Goal: Task Accomplishment & Management: Manage account settings

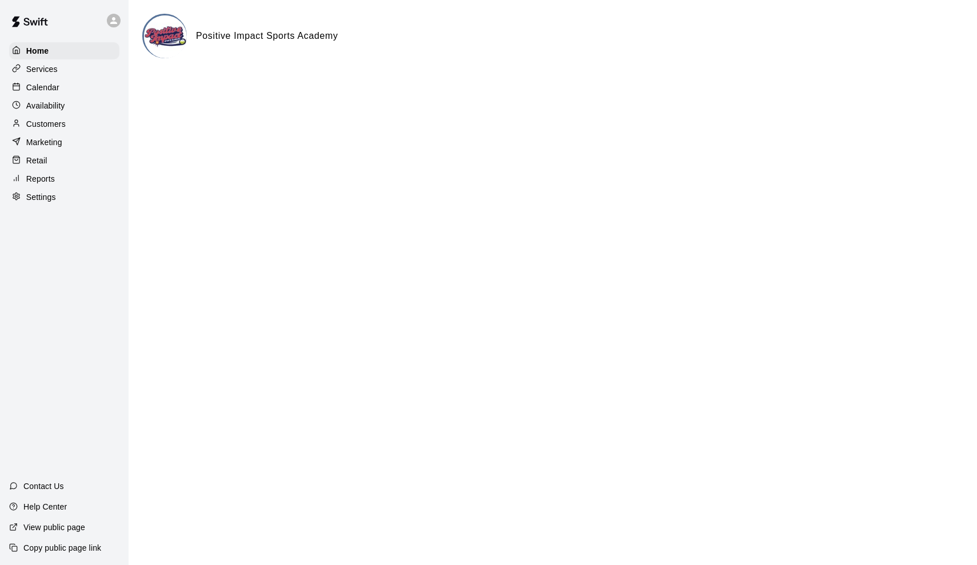
click at [51, 91] on p "Calendar" at bounding box center [42, 87] width 33 height 11
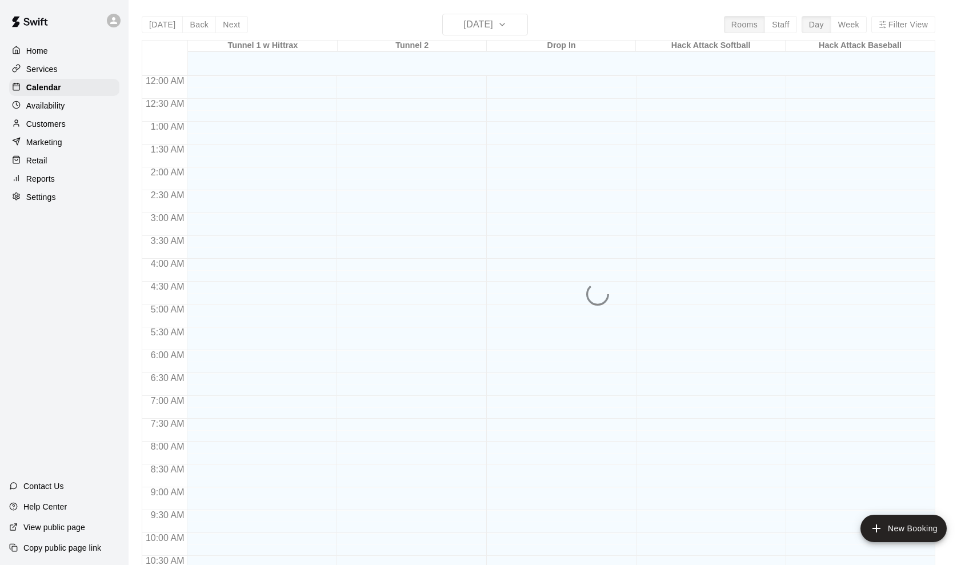
scroll to position [533, 0]
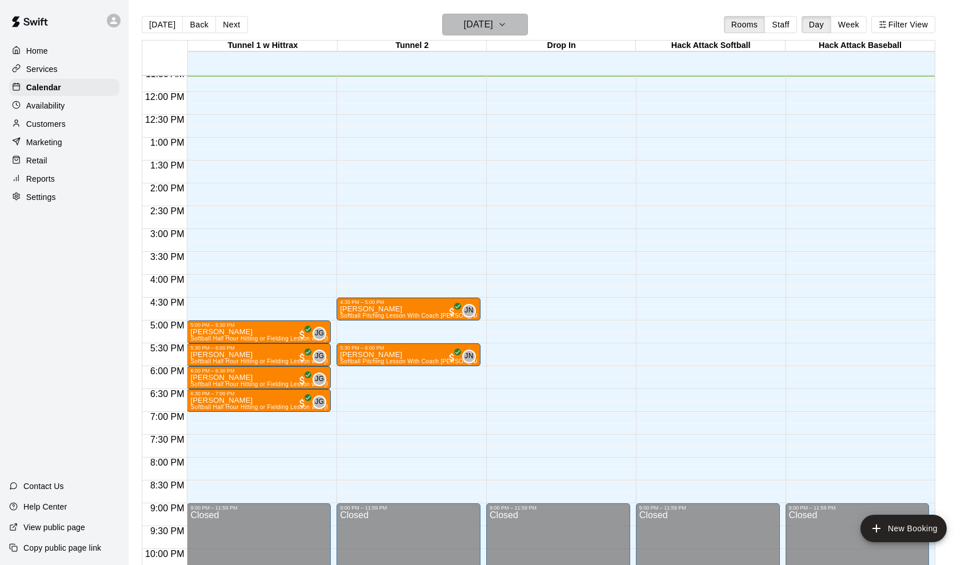
click at [507, 20] on icon "button" at bounding box center [502, 25] width 9 height 14
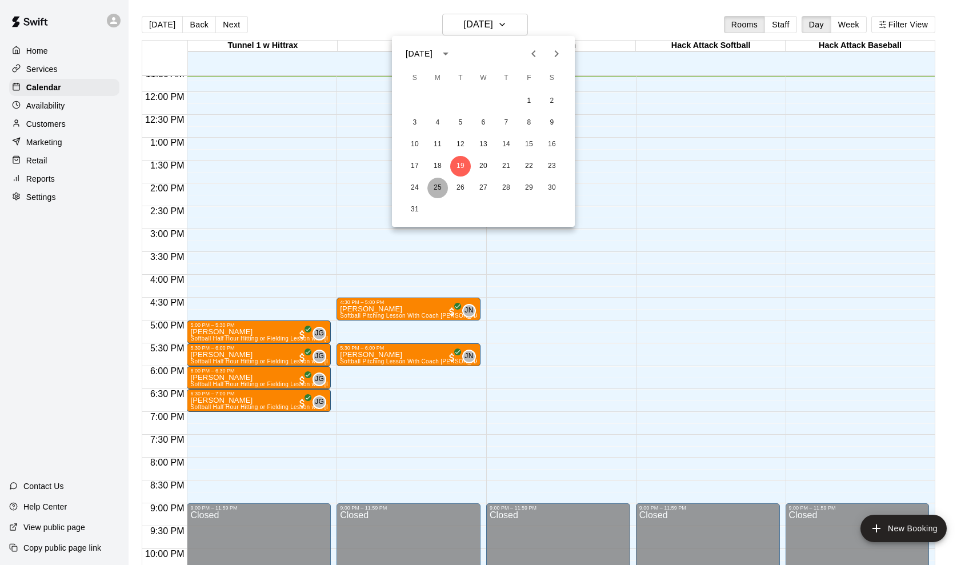
click at [438, 188] on button "25" at bounding box center [437, 188] width 21 height 21
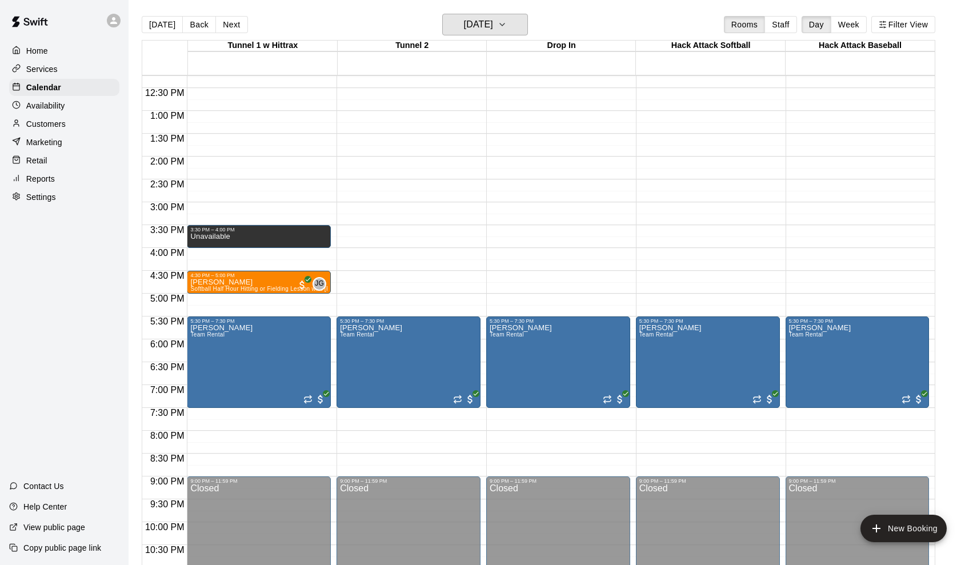
scroll to position [565, 0]
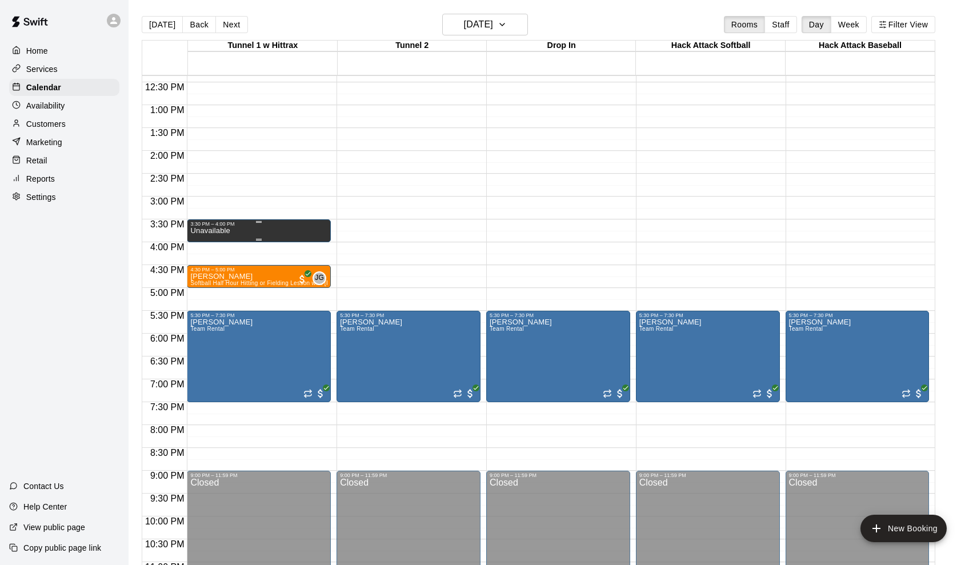
click at [308, 234] on div "Unavailable" at bounding box center [258, 509] width 137 height 565
click at [201, 267] on icon "delete" at bounding box center [202, 267] width 8 height 10
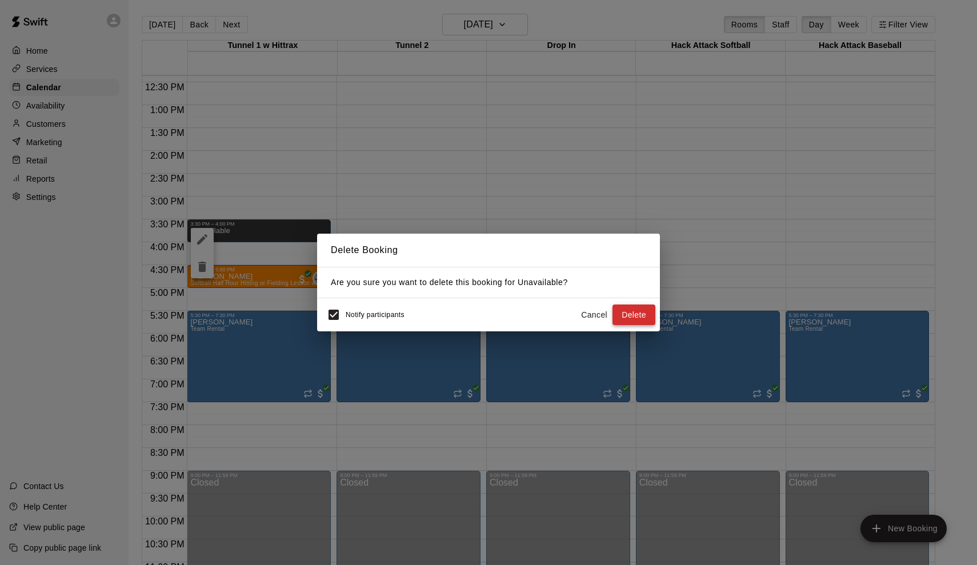
click at [633, 317] on button "Delete" at bounding box center [634, 315] width 43 height 21
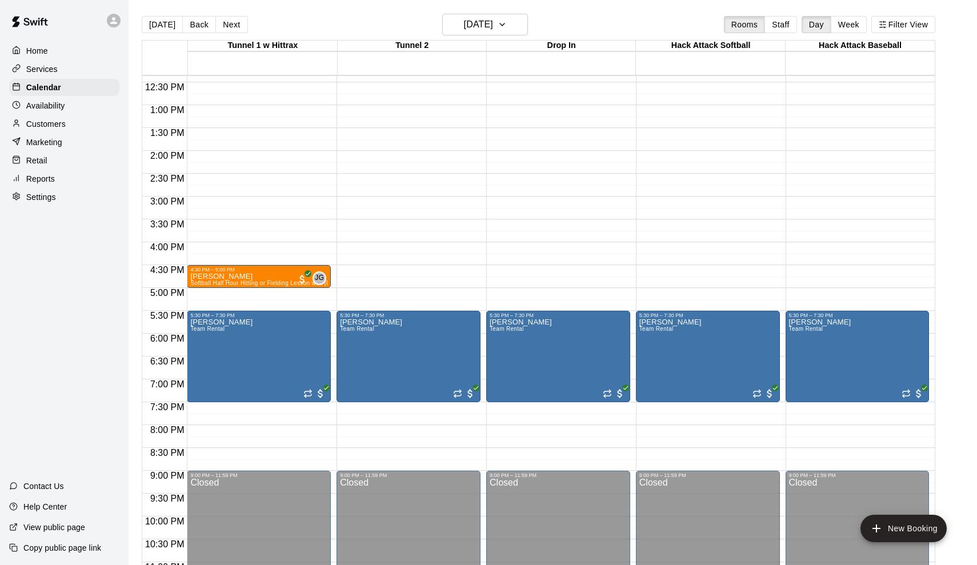
click at [94, 107] on div "Availability" at bounding box center [64, 105] width 110 height 17
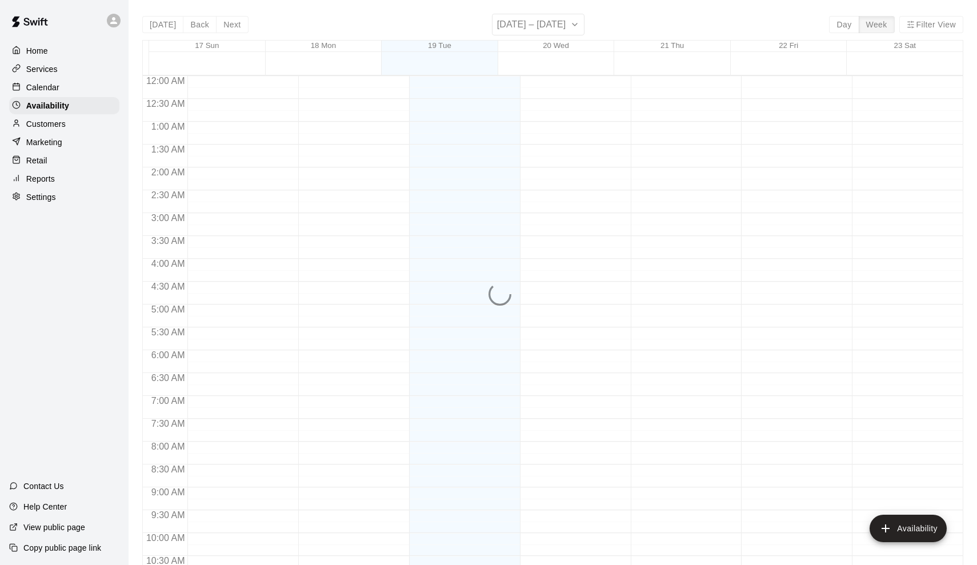
scroll to position [537, 0]
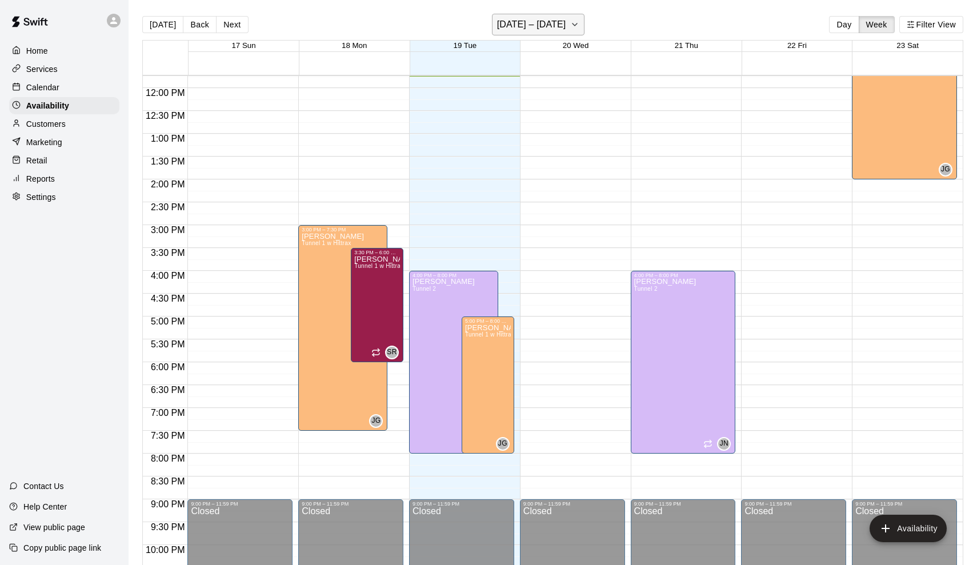
click at [519, 19] on h6 "[DATE] – [DATE]" at bounding box center [531, 25] width 69 height 16
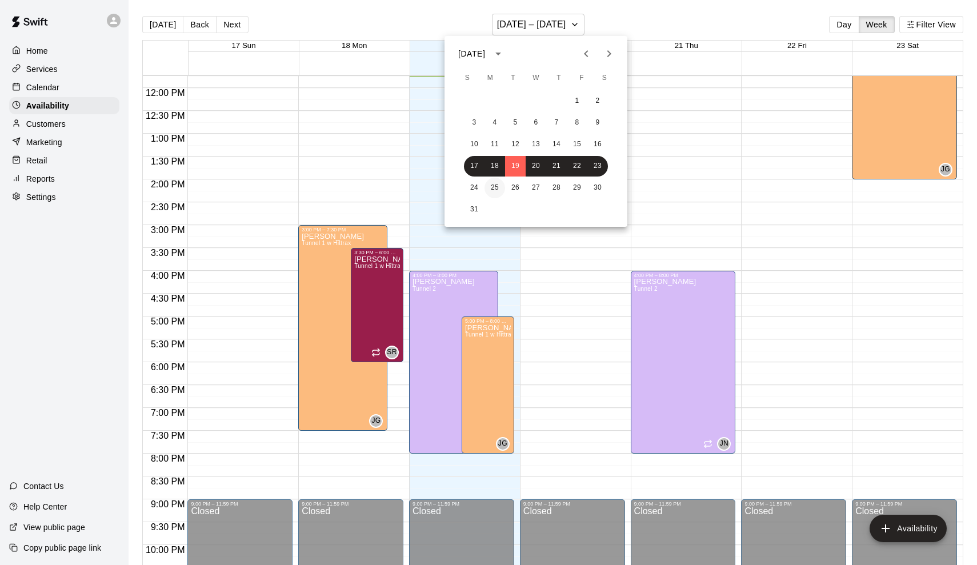
click at [493, 189] on button "25" at bounding box center [495, 188] width 21 height 21
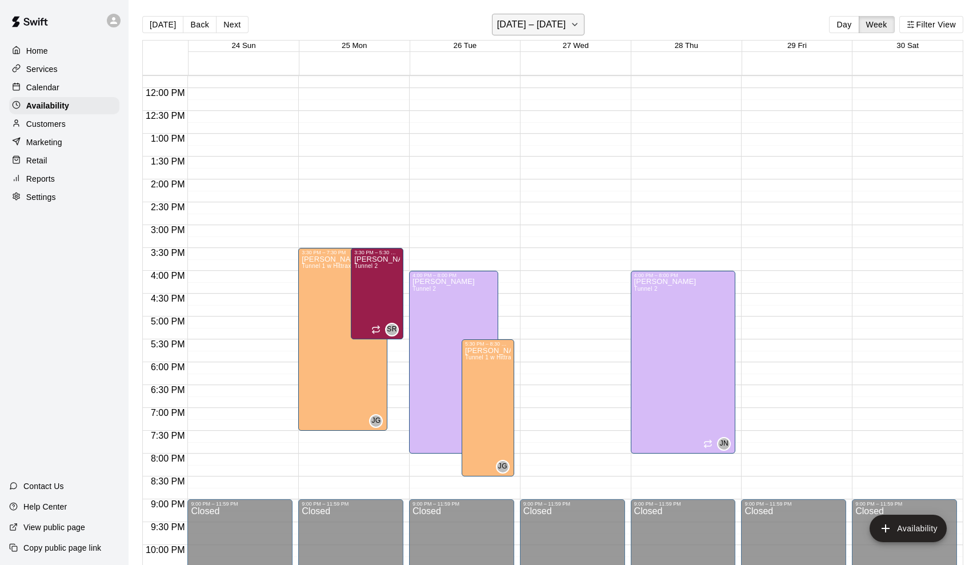
click at [530, 22] on h6 "[DATE] – [DATE]" at bounding box center [531, 25] width 69 height 16
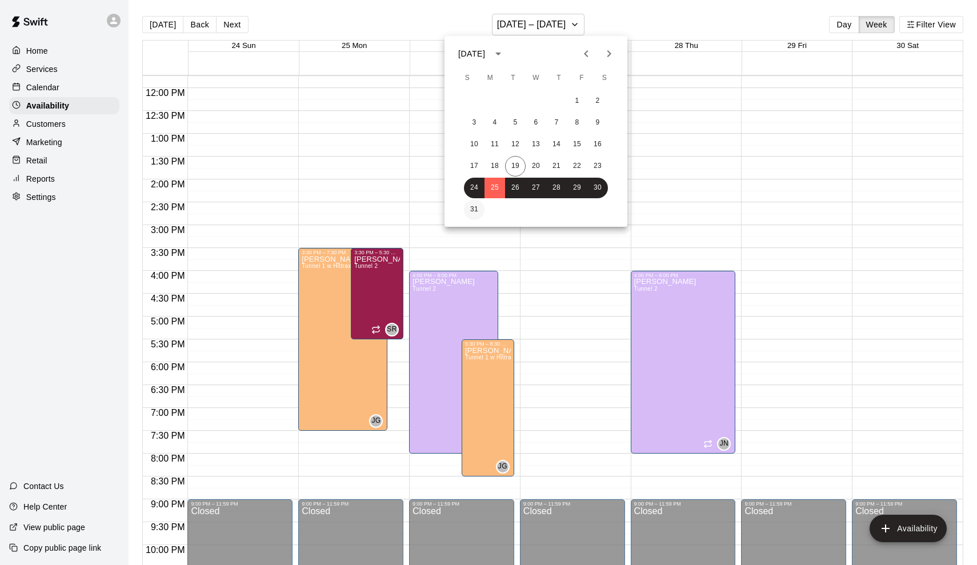
click at [472, 210] on button "31" at bounding box center [474, 209] width 21 height 21
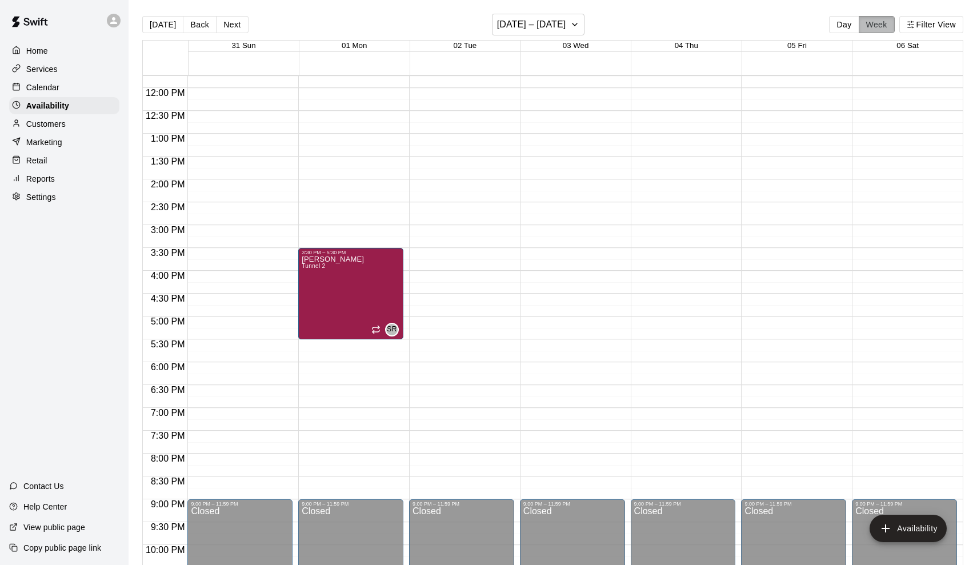
click at [885, 22] on button "Week" at bounding box center [877, 24] width 36 height 17
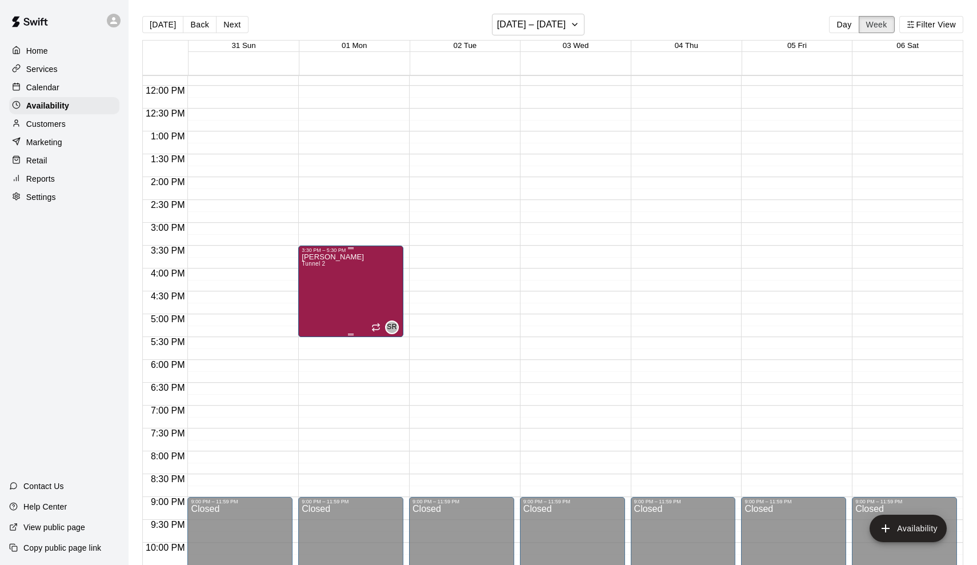
scroll to position [547, 0]
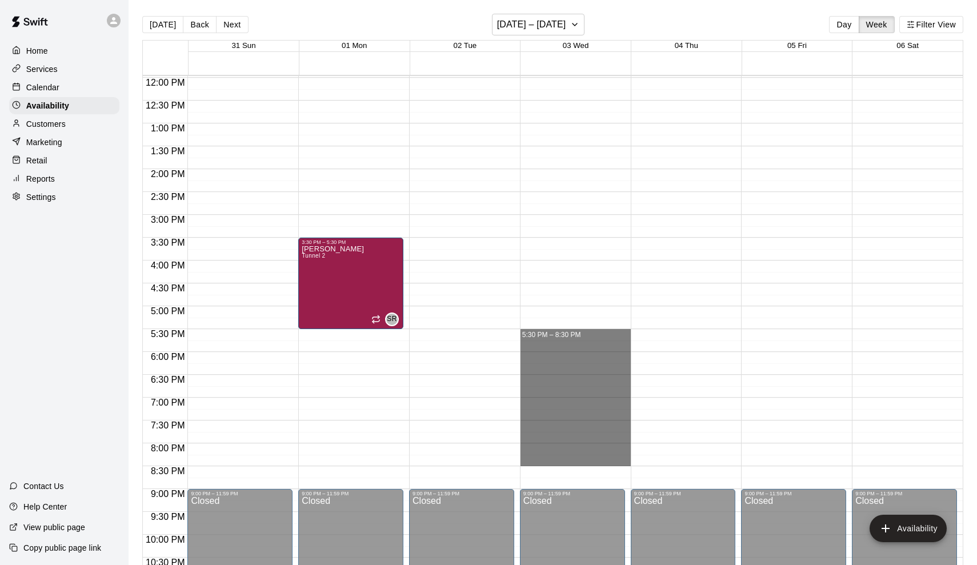
drag, startPoint x: 551, startPoint y: 330, endPoint x: 552, endPoint y: 458, distance: 128.0
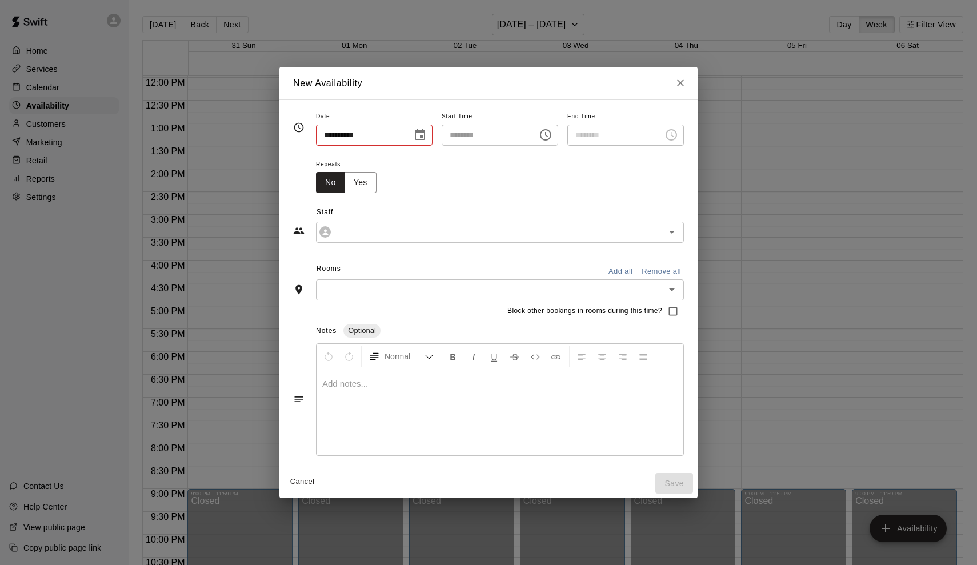
type input "**********"
type input "********"
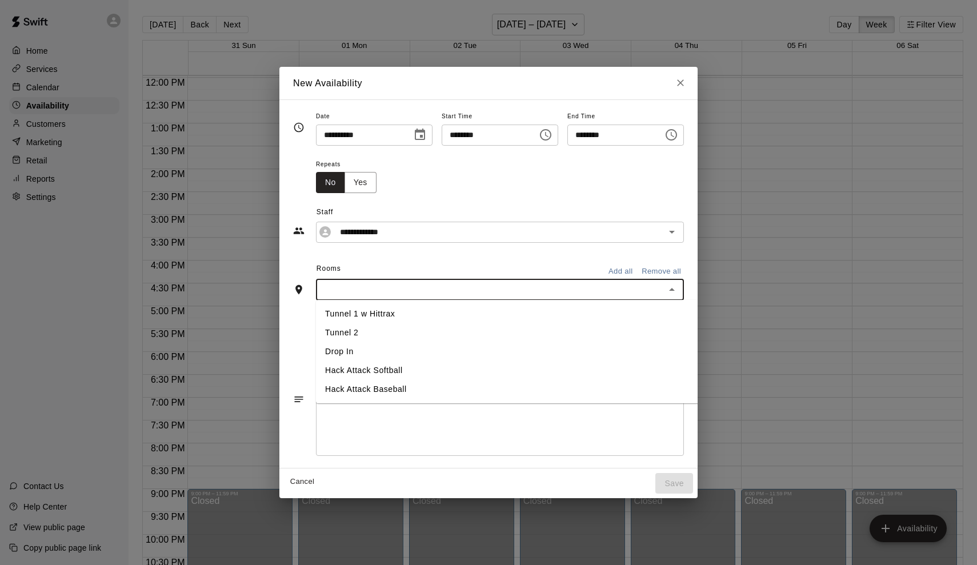
drag, startPoint x: 461, startPoint y: 290, endPoint x: 462, endPoint y: 299, distance: 9.8
click at [461, 290] on input "text" at bounding box center [490, 290] width 342 height 14
click at [454, 319] on li "Tunnel 1 w Hittrax" at bounding box center [508, 314] width 385 height 19
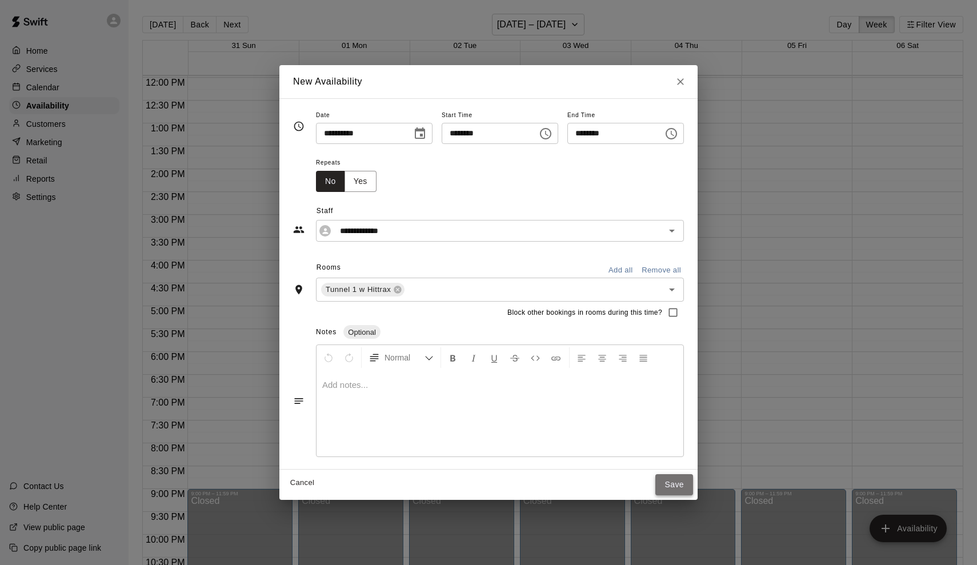
click at [676, 481] on button "Save" at bounding box center [675, 484] width 38 height 21
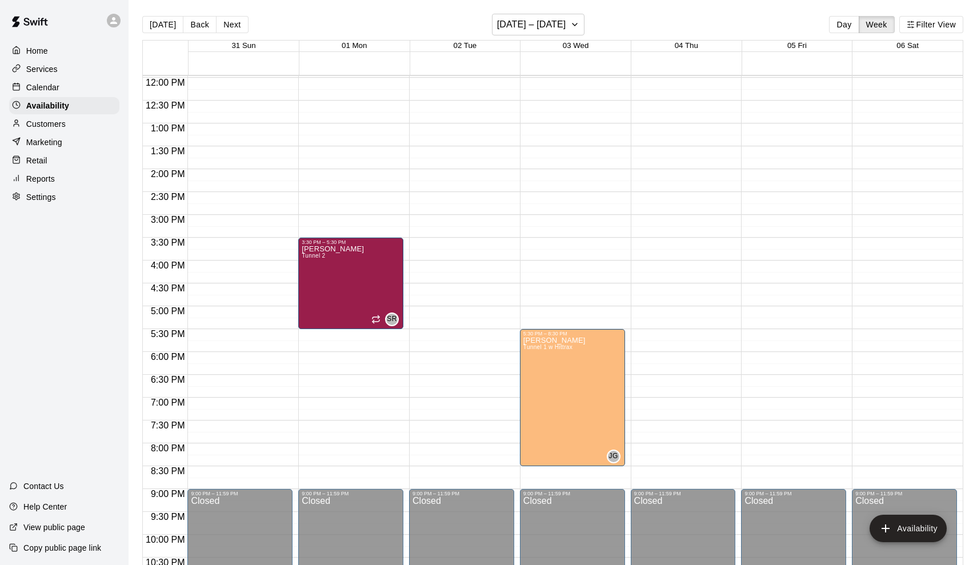
click at [681, 309] on div "12:00 AM – 6:00 AM Closed 9:00 PM – 11:59 PM Closed" at bounding box center [683, 77] width 105 height 1097
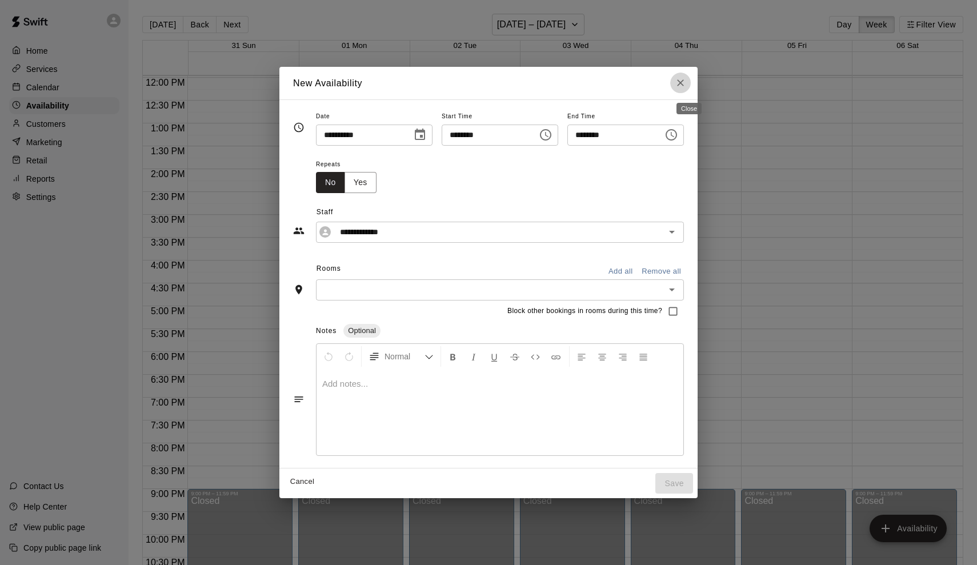
click at [686, 84] on icon "Close" at bounding box center [680, 82] width 11 height 11
type input "**********"
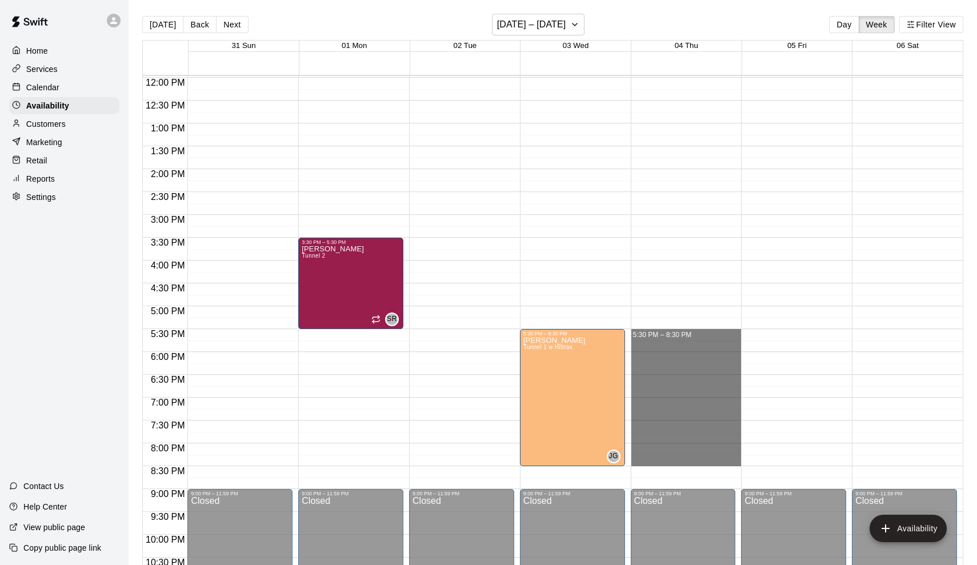
drag, startPoint x: 661, startPoint y: 333, endPoint x: 662, endPoint y: 461, distance: 128.6
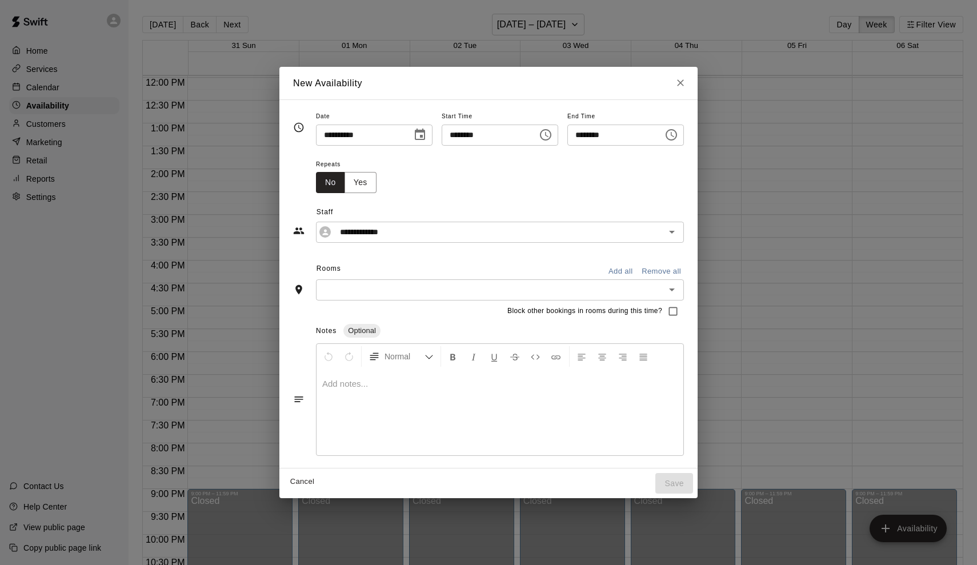
click at [544, 285] on input "text" at bounding box center [490, 290] width 342 height 14
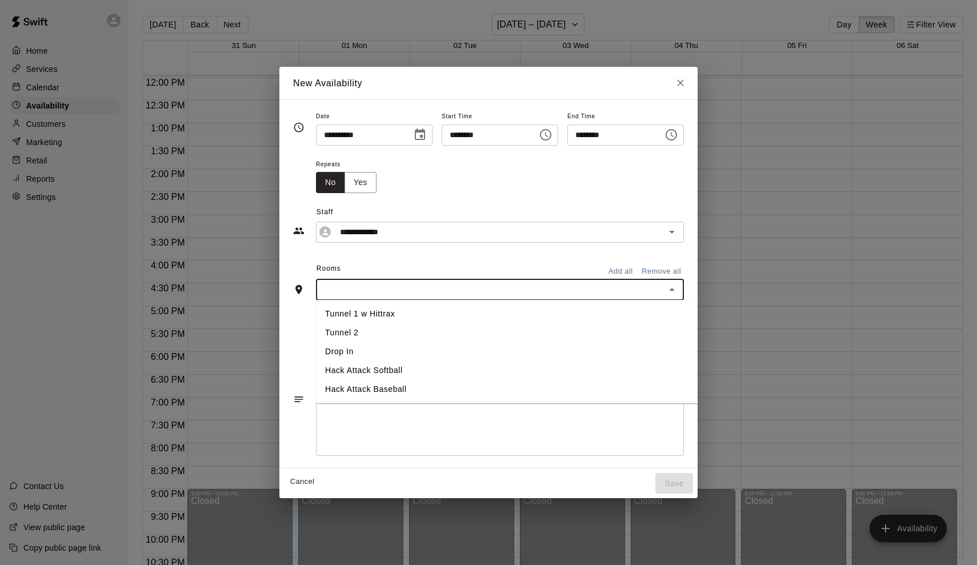
click at [493, 322] on li "Tunnel 1 w Hittrax" at bounding box center [508, 314] width 385 height 19
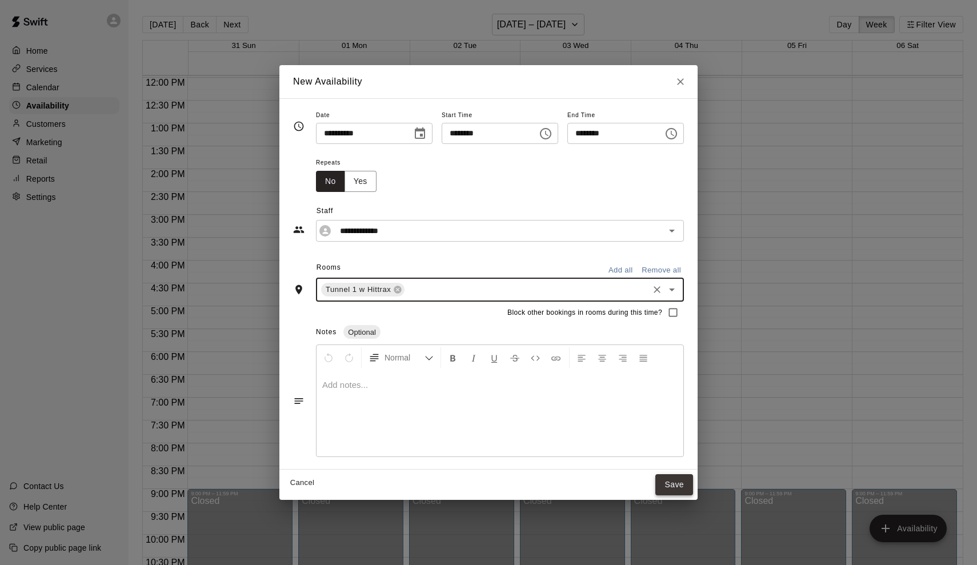
click at [679, 480] on button "Save" at bounding box center [675, 484] width 38 height 21
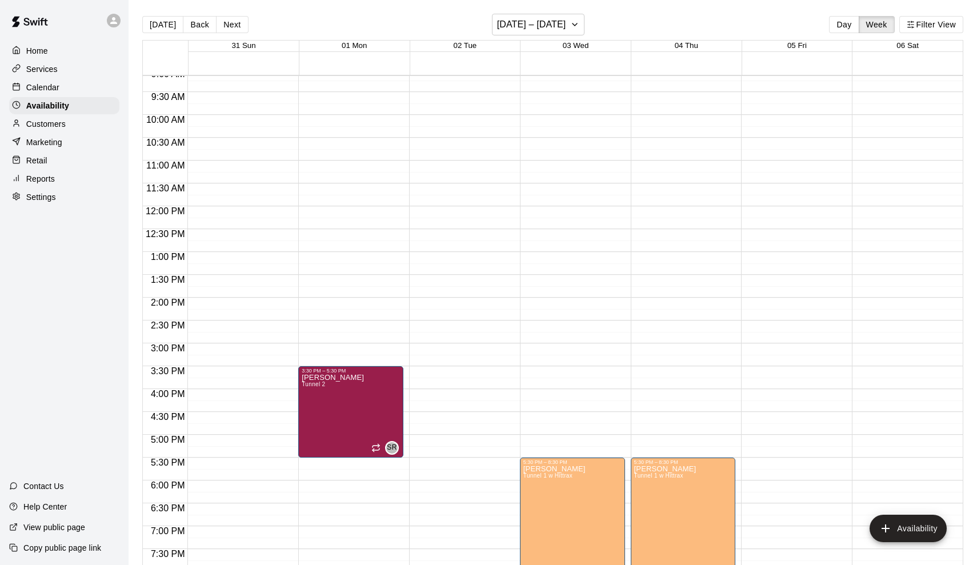
scroll to position [480, 0]
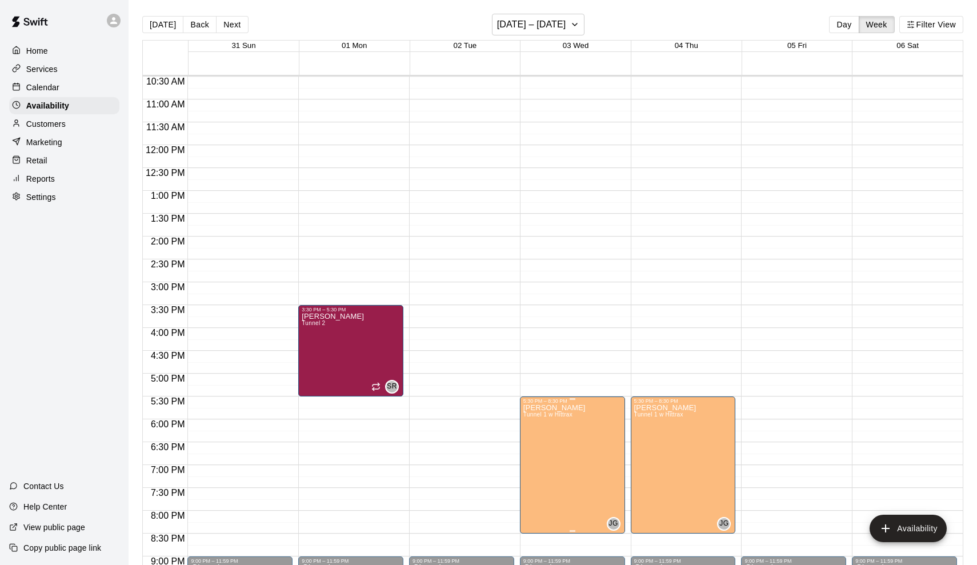
click at [540, 413] on icon "edit" at bounding box center [535, 417] width 14 height 14
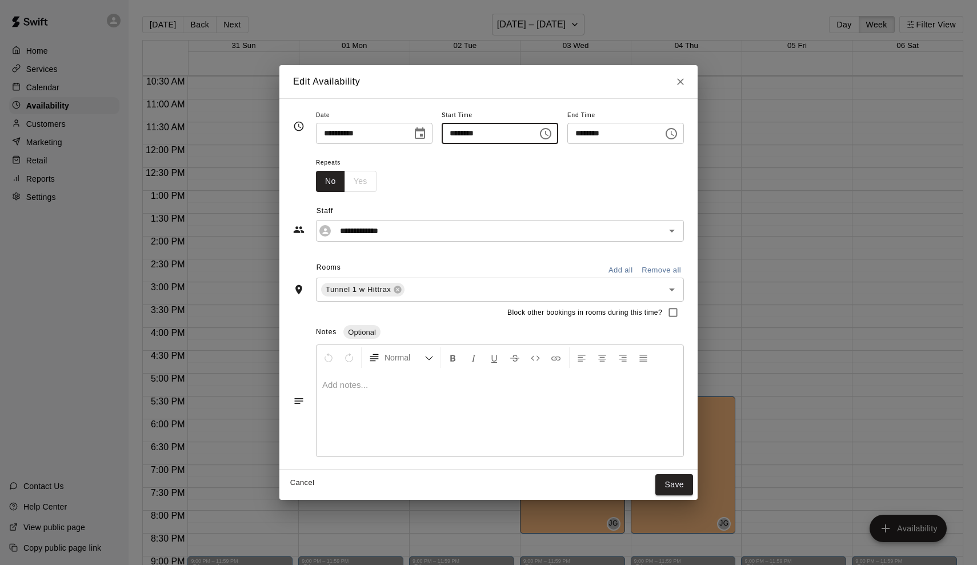
click at [466, 133] on input "********" at bounding box center [486, 133] width 88 height 21
type input "********"
click at [670, 478] on button "Save" at bounding box center [675, 484] width 38 height 21
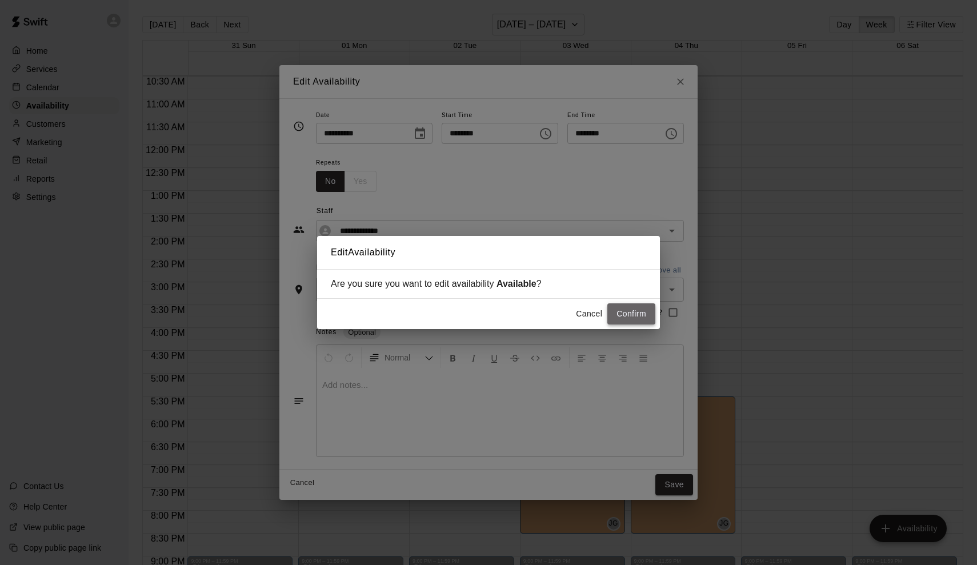
click at [621, 303] on button "Confirm" at bounding box center [632, 313] width 48 height 21
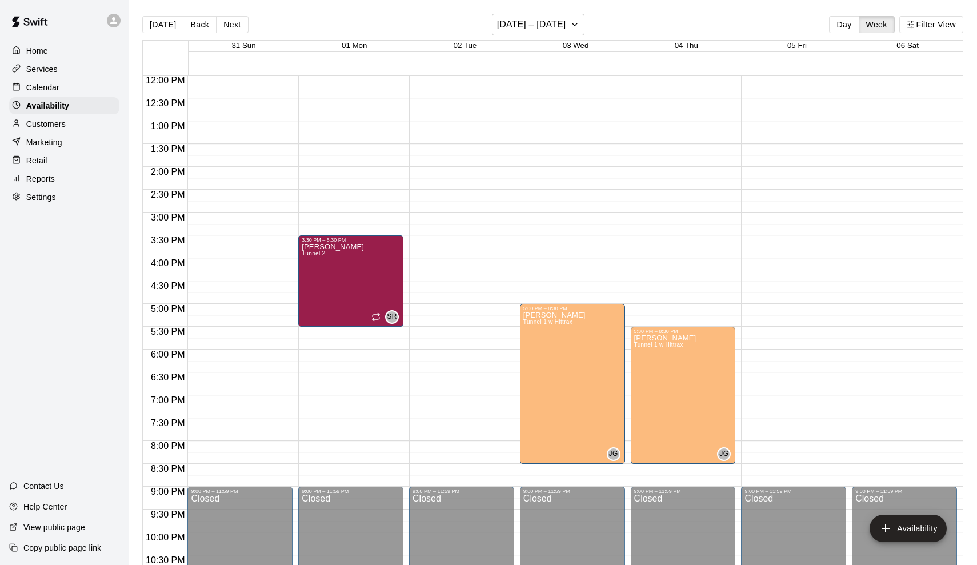
scroll to position [547, 0]
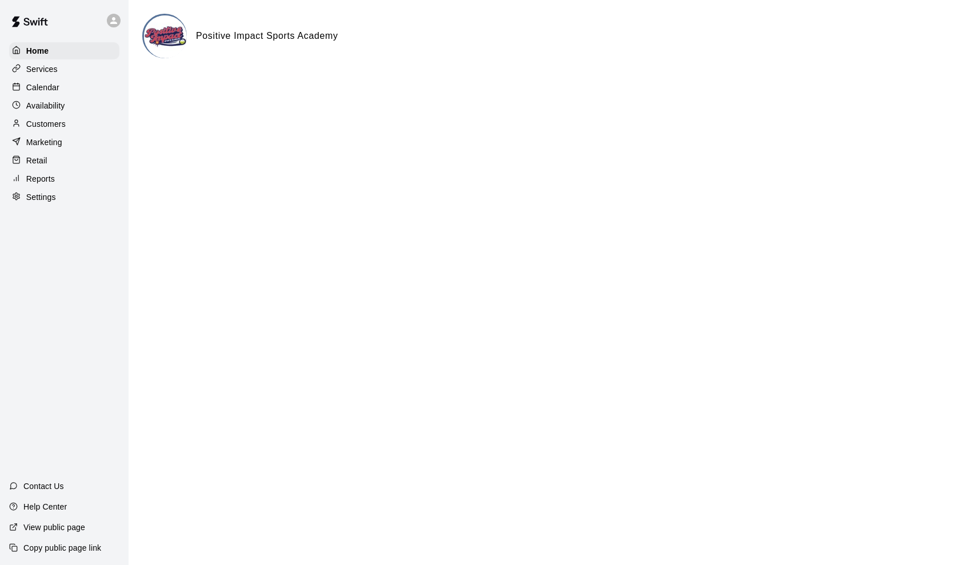
click at [45, 85] on p "Calendar" at bounding box center [42, 87] width 33 height 11
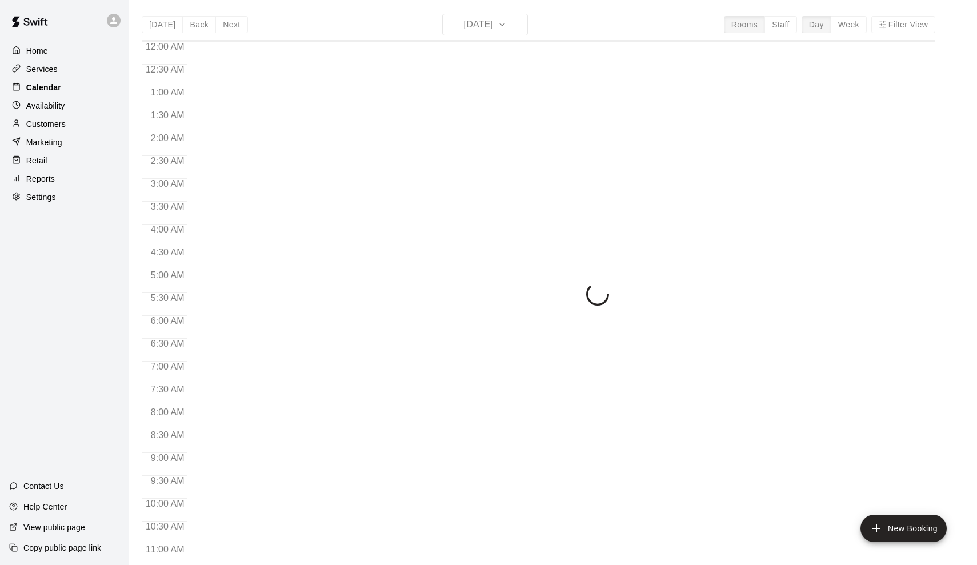
scroll to position [550, 0]
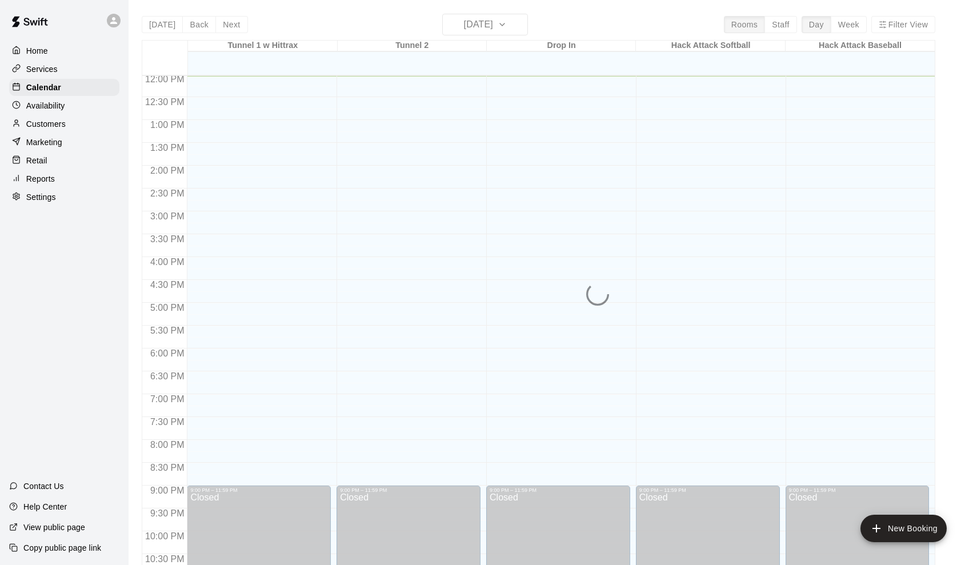
click at [44, 100] on p "Availability" at bounding box center [45, 105] width 39 height 11
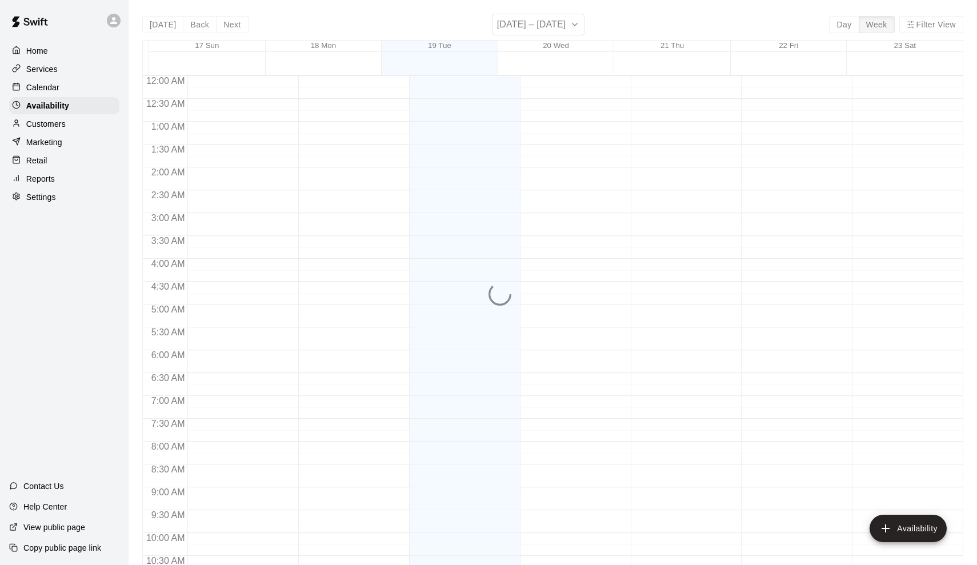
scroll to position [550, 0]
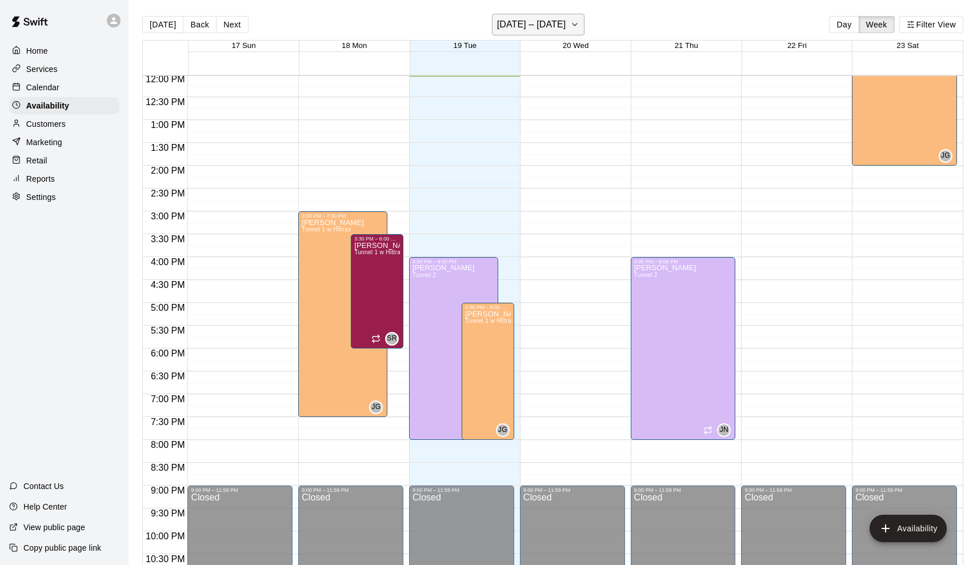
click at [550, 26] on h6 "[DATE] – [DATE]" at bounding box center [531, 25] width 69 height 16
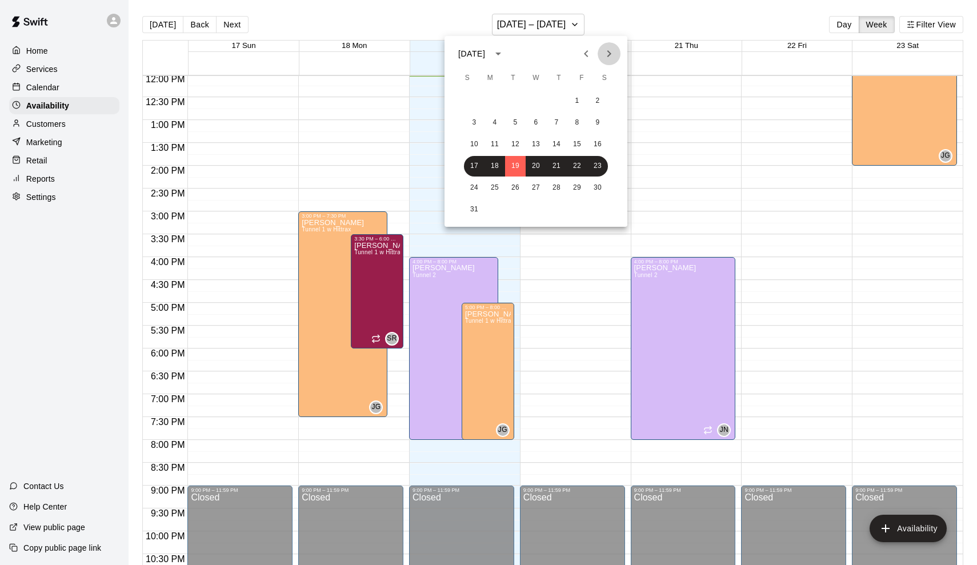
click at [609, 53] on icon "Next month" at bounding box center [609, 54] width 14 height 14
click at [540, 104] on button "3" at bounding box center [536, 101] width 21 height 21
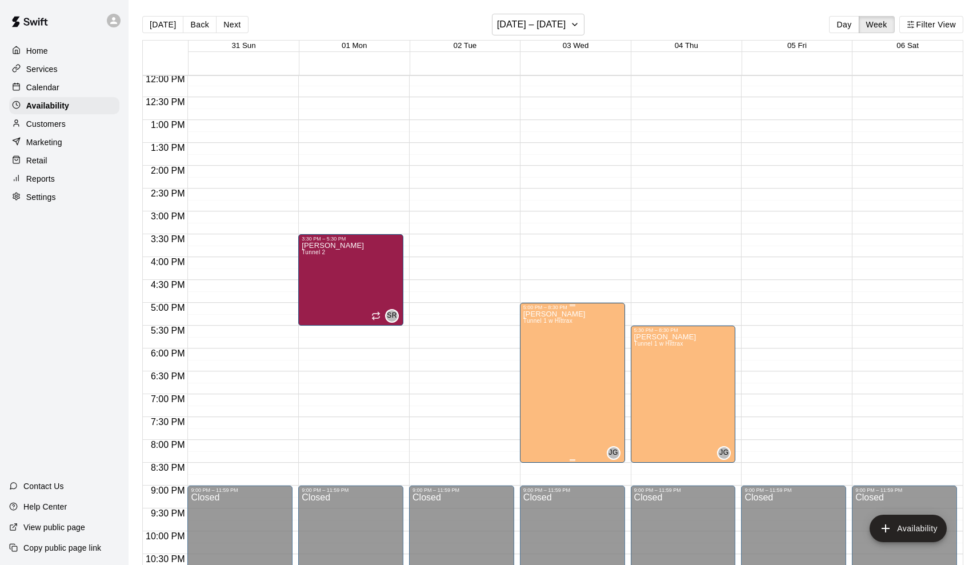
click at [538, 320] on icon "edit" at bounding box center [535, 323] width 10 height 10
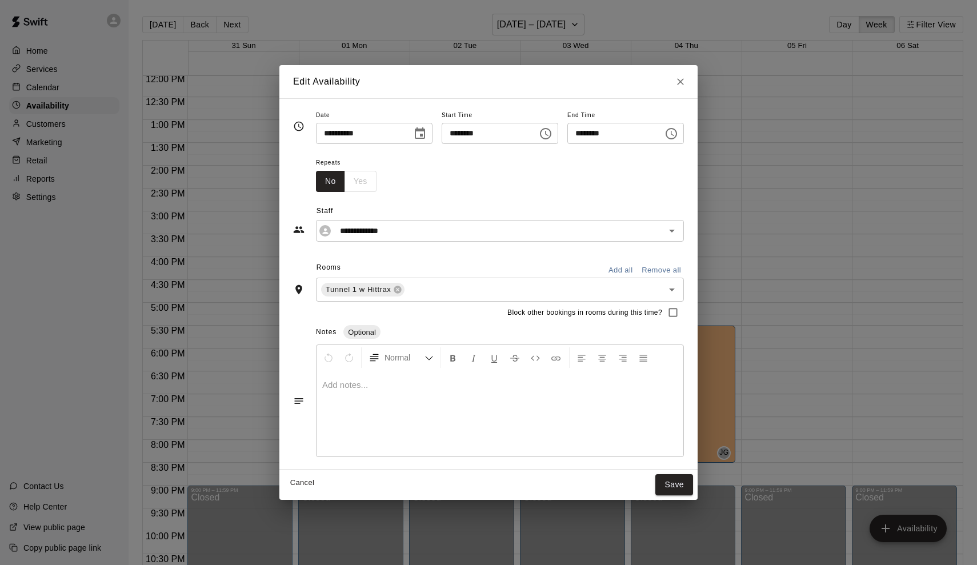
click at [465, 136] on input "********" at bounding box center [486, 133] width 88 height 21
type input "********"
click at [684, 480] on button "Save" at bounding box center [675, 484] width 38 height 21
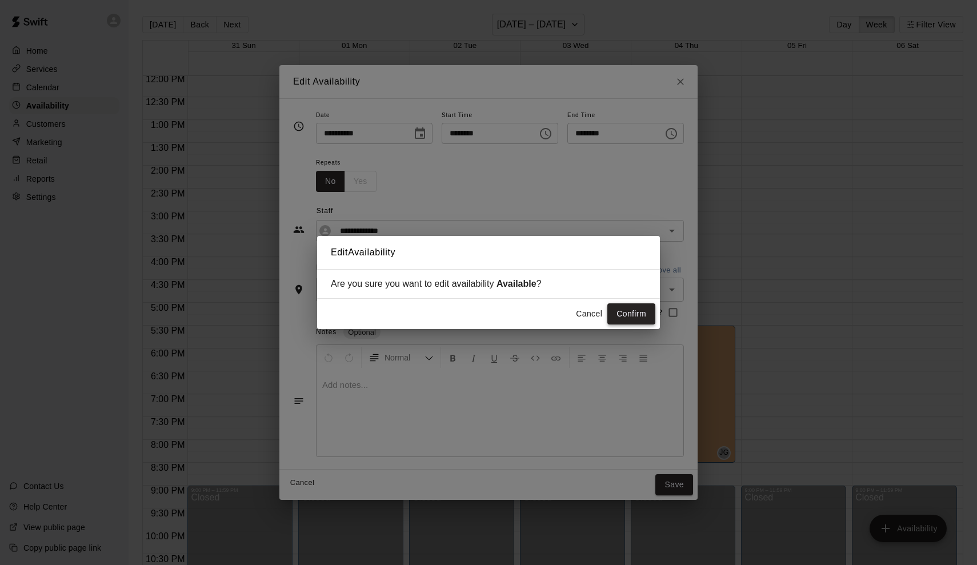
click at [643, 318] on button "Confirm" at bounding box center [632, 313] width 48 height 21
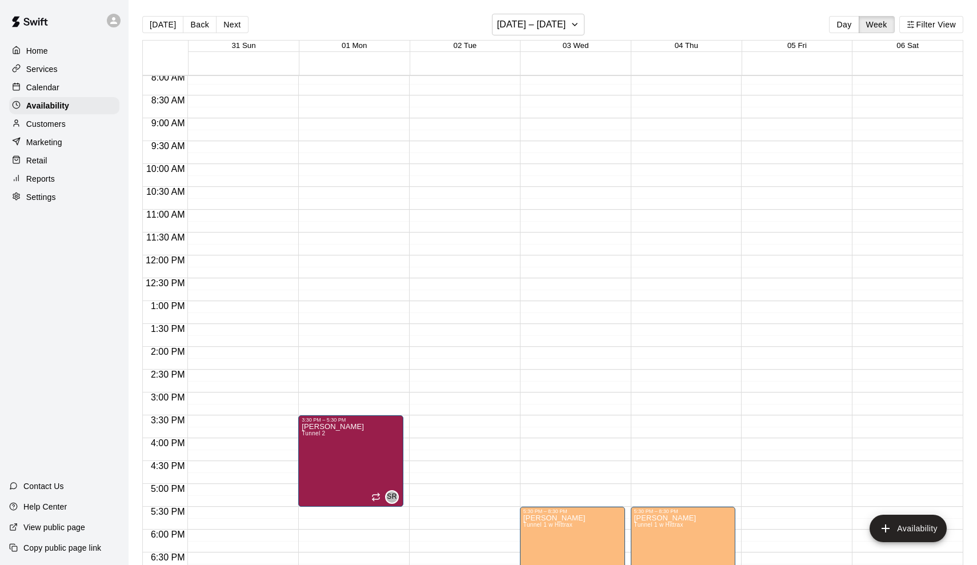
scroll to position [362, 0]
